Goal: Task Accomplishment & Management: Use online tool/utility

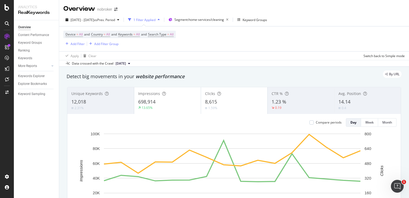
scroll to position [38, 0]
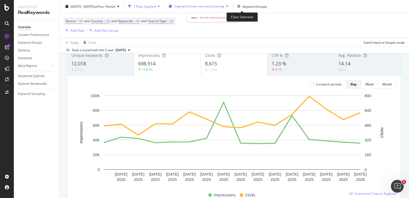
click at [231, 6] on icon "button" at bounding box center [227, 6] width 7 height 7
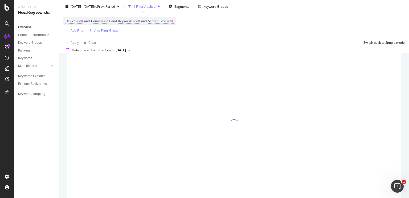
click at [84, 31] on div "Add Filter" at bounding box center [78, 30] width 14 height 5
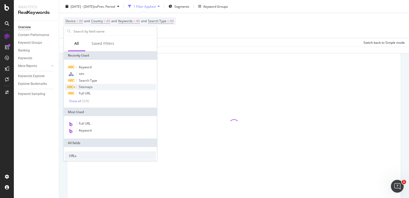
click at [91, 87] on span "Sitemaps" at bounding box center [86, 86] width 14 height 5
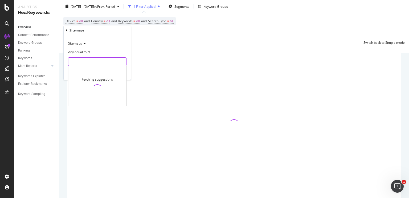
click at [100, 60] on input "text" at bounding box center [97, 61] width 58 height 9
type input "p"
type input "blog"
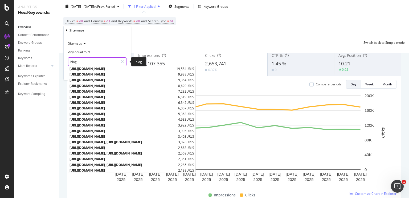
click at [84, 60] on input "blog" at bounding box center [93, 61] width 50 height 9
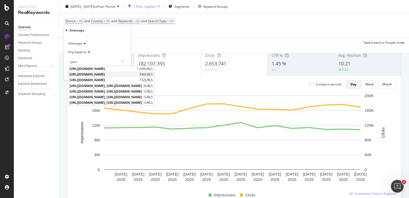
click at [81, 72] on span "[URL][DOMAIN_NAME]" at bounding box center [104, 74] width 69 height 5
type input "[URL][DOMAIN_NAME]"
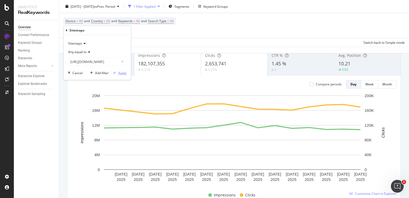
click at [119, 72] on div "Apply" at bounding box center [122, 73] width 8 height 5
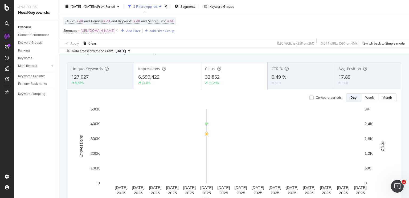
scroll to position [9, 0]
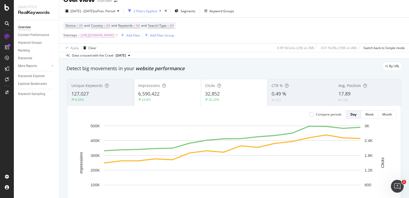
click at [115, 35] on span "[URL][DOMAIN_NAME]" at bounding box center [98, 34] width 34 height 7
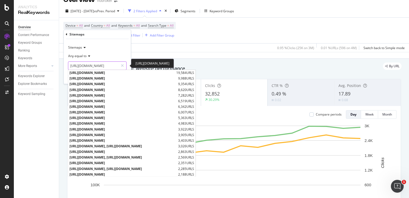
click at [83, 66] on input "[URL][DOMAIN_NAME]" at bounding box center [93, 65] width 50 height 9
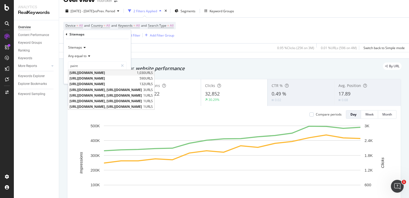
click at [116, 71] on span "[URL][DOMAIN_NAME]" at bounding box center [103, 72] width 66 height 5
type input "[URL][DOMAIN_NAME]"
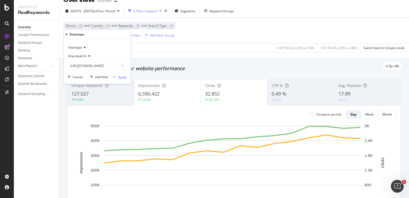
click at [123, 75] on div "Apply" at bounding box center [122, 77] width 8 height 5
